Goal: Transaction & Acquisition: Download file/media

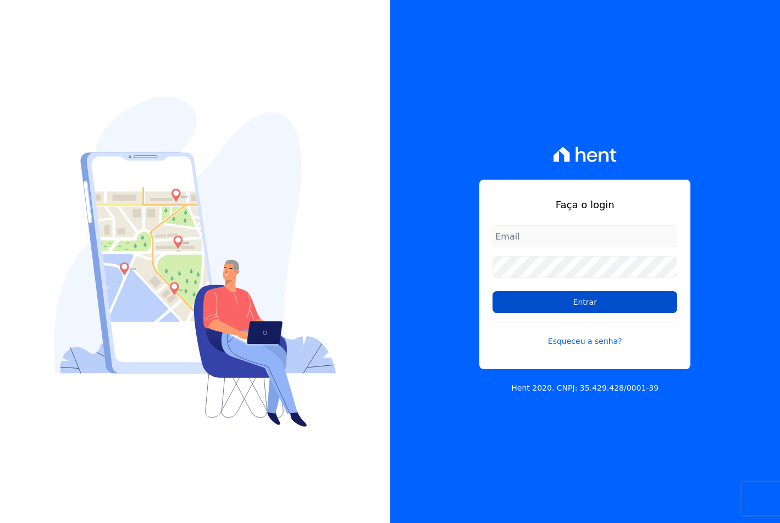
type input "[EMAIL_ADDRESS][DOMAIN_NAME]"
click at [511, 306] on input "Entrar" at bounding box center [584, 302] width 185 height 22
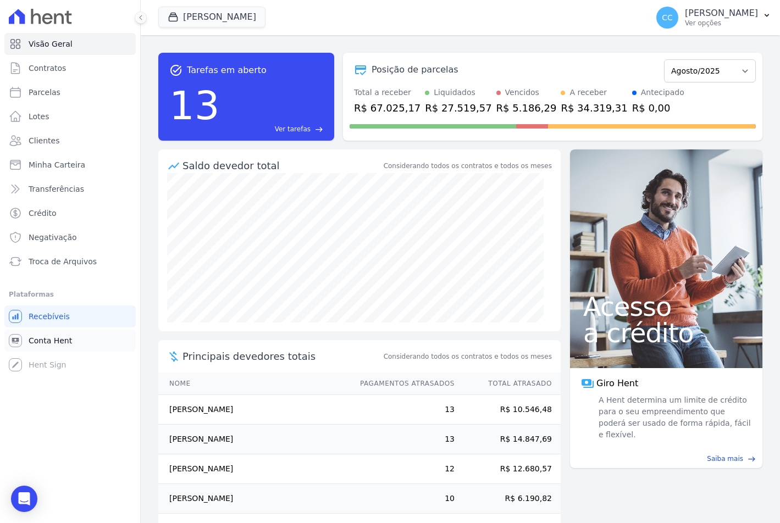
click at [36, 342] on span "Conta Hent" at bounding box center [50, 340] width 43 height 11
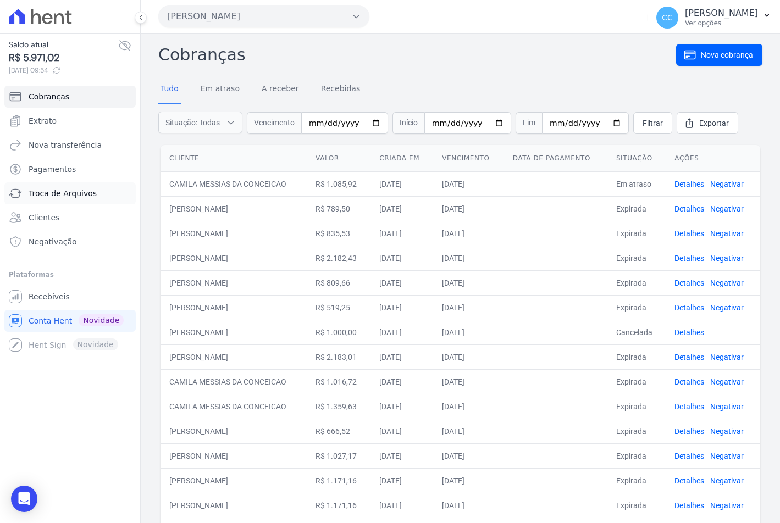
click at [50, 193] on span "Troca de Arquivos" at bounding box center [63, 193] width 68 height 11
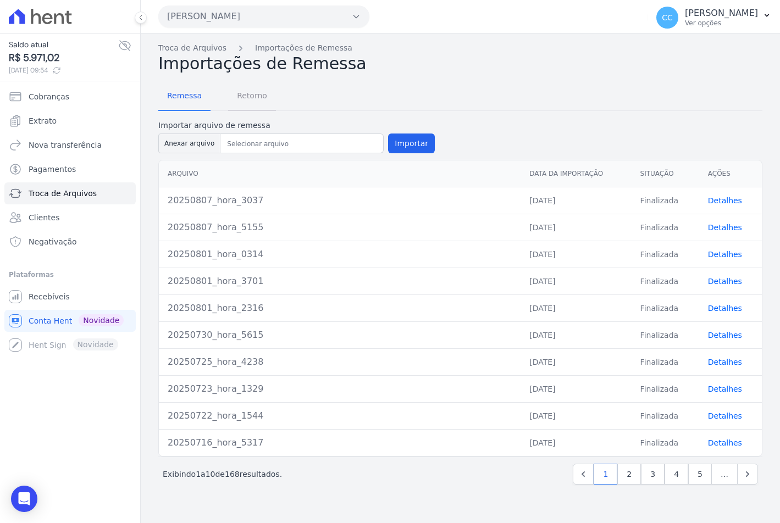
click at [252, 90] on span "Retorno" at bounding box center [251, 96] width 43 height 22
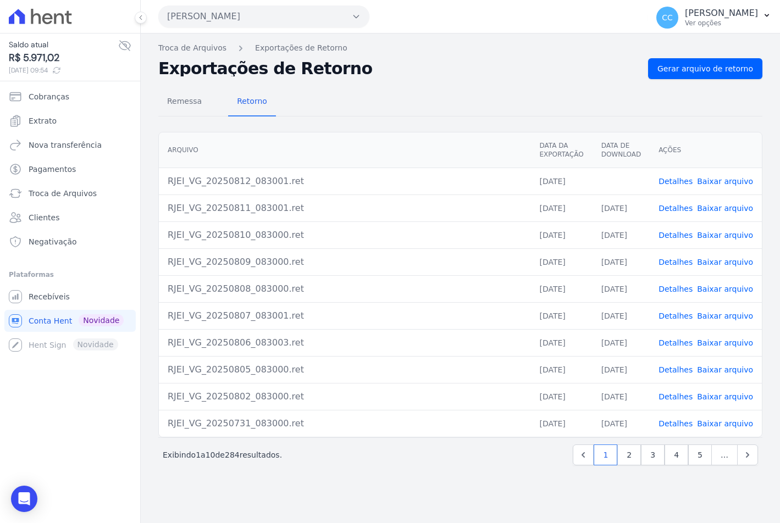
click at [724, 181] on link "Baixar arquivo" at bounding box center [725, 181] width 56 height 9
click at [198, 20] on button "Vivenci Guaianases" at bounding box center [263, 16] width 211 height 22
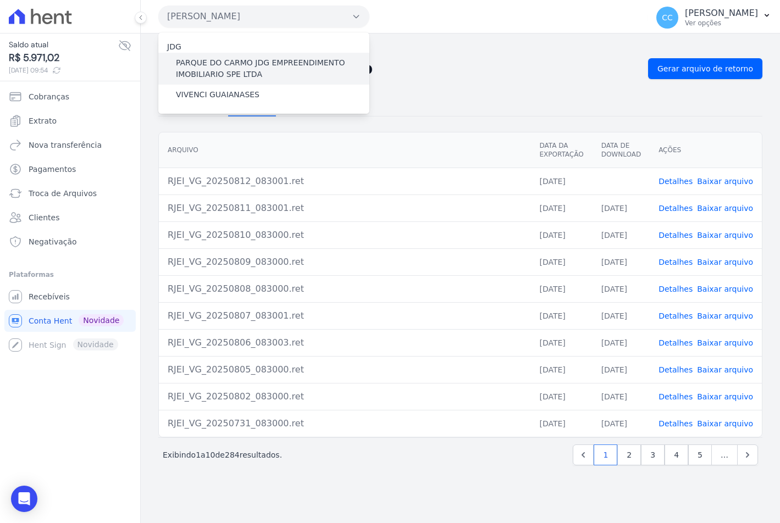
click at [209, 74] on label "PARQUE DO CARMO JDG EMPREENDIMENTO IMOBILIARIO SPE LTDA" at bounding box center [272, 68] width 193 height 23
click at [0, 0] on input "PARQUE DO CARMO JDG EMPREENDIMENTO IMOBILIARIO SPE LTDA" at bounding box center [0, 0] width 0 height 0
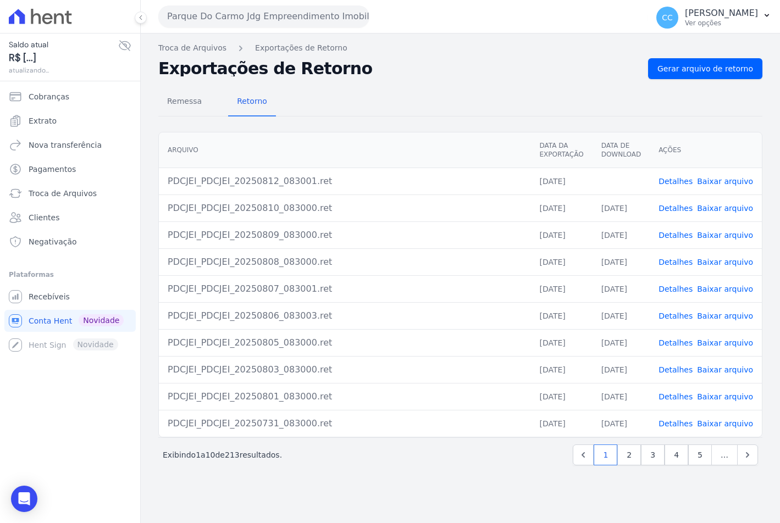
click at [722, 181] on link "Baixar arquivo" at bounding box center [725, 181] width 56 height 9
click at [733, 178] on link "Baixar arquivo" at bounding box center [725, 181] width 56 height 9
click at [275, 151] on th "Arquivo" at bounding box center [345, 150] width 372 height 36
click at [290, 123] on div "Remessa Retorno Arquivo Data da Exportação Data de Download Ações PDCJEI_PDCJEI…" at bounding box center [460, 277] width 604 height 397
